Goal: Information Seeking & Learning: Find specific fact

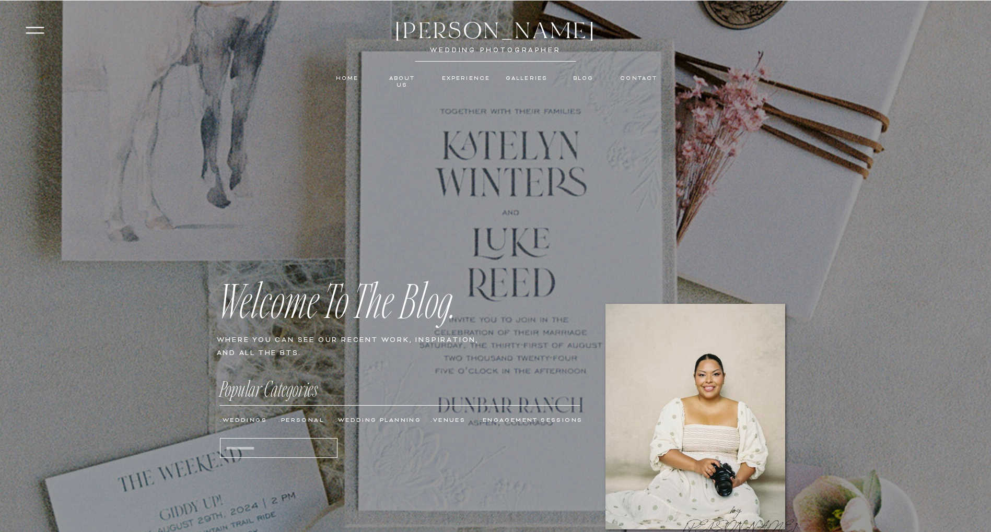
click at [294, 446] on input "Search for:" at bounding box center [266, 448] width 81 height 6
type input "**********"
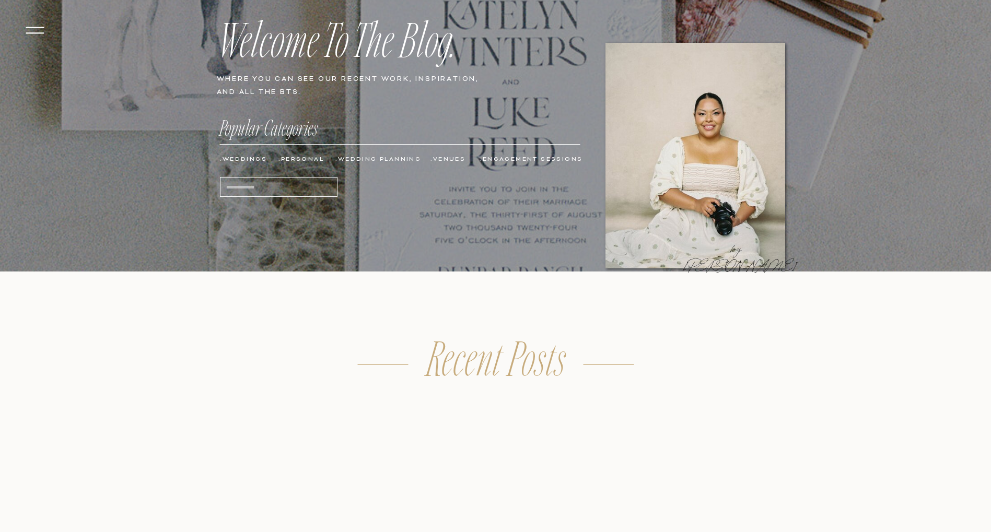
scroll to position [522, 0]
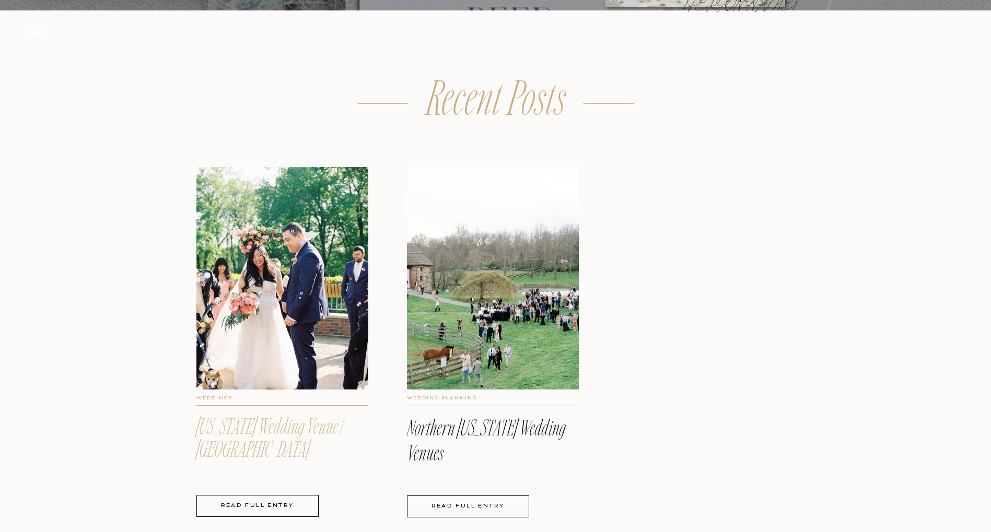
click at [331, 440] on link "[US_STATE] Wedding Venue | [GEOGRAPHIC_DATA]" at bounding box center [268, 437] width 145 height 50
